Goal: Information Seeking & Learning: Learn about a topic

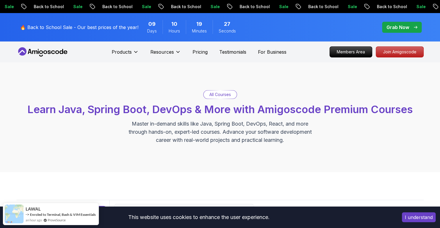
click at [218, 94] on p "All Courses" at bounding box center [219, 95] width 21 height 6
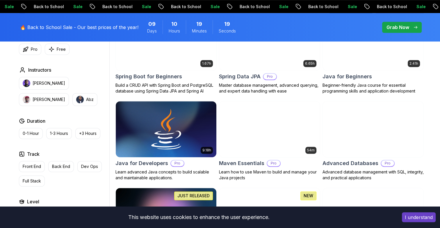
scroll to position [306, 0]
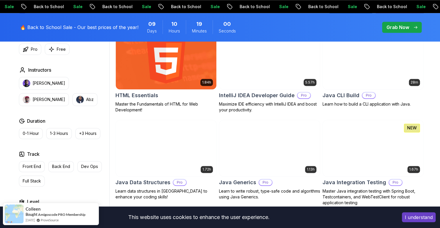
scroll to position [767, 0]
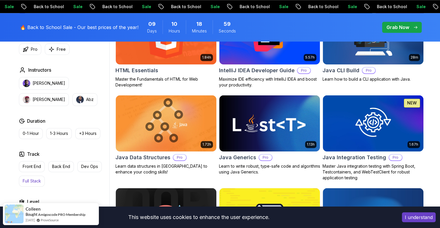
click at [28, 179] on p "Full Stack" at bounding box center [32, 181] width 18 height 6
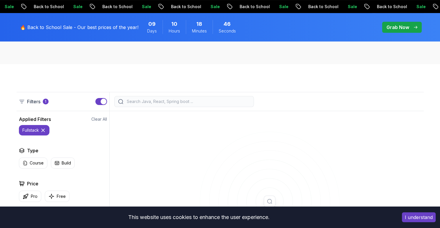
scroll to position [105, 0]
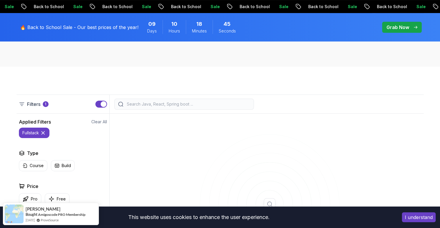
click at [42, 134] on icon at bounding box center [43, 133] width 3 height 3
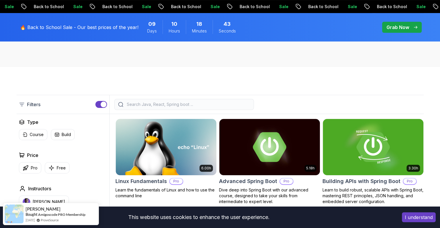
scroll to position [103, 0]
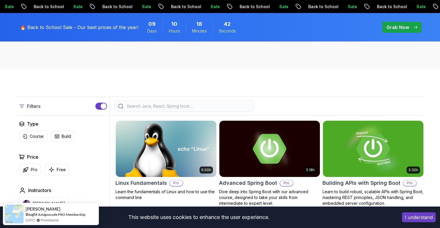
click at [150, 105] on input "search" at bounding box center [187, 106] width 124 height 6
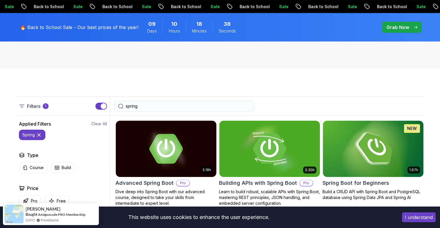
type input "spring"
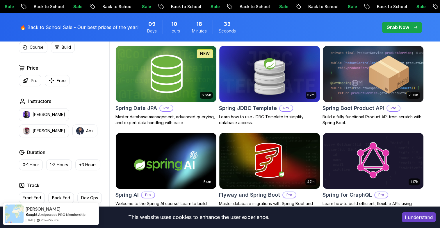
scroll to position [272, 0]
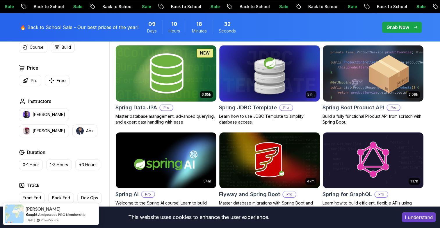
click at [164, 90] on img at bounding box center [165, 73] width 105 height 59
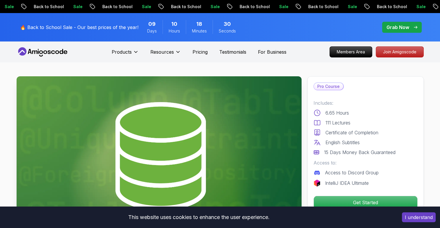
scroll to position [100, 0]
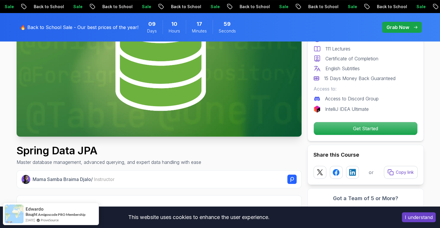
click at [251, 32] on div "🔥 Back to School Sale - Our best prices of the year! 09 Days 10 Hours 17 Minute…" at bounding box center [220, 27] width 407 height 28
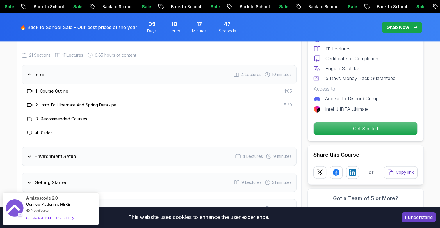
scroll to position [724, 0]
click at [58, 88] on h3 "1 - Course Outline" at bounding box center [51, 91] width 33 height 6
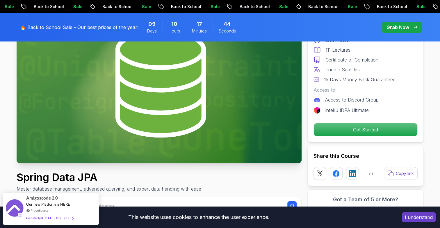
scroll to position [73, 0]
click at [126, 96] on img at bounding box center [159, 83] width 285 height 160
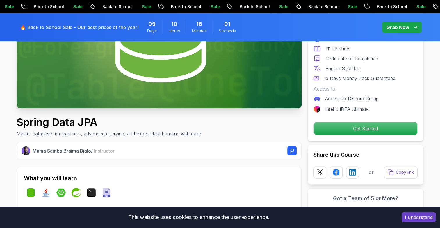
scroll to position [0, 0]
